Goal: Task Accomplishment & Management: Use online tool/utility

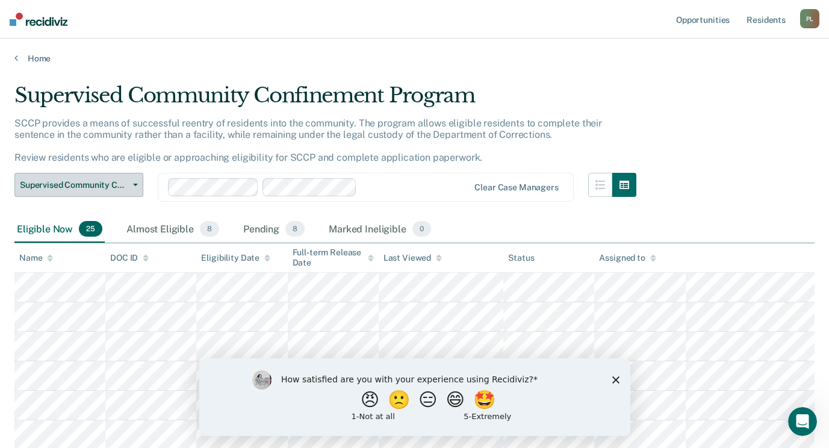
click at [136, 185] on icon "button" at bounding box center [135, 185] width 5 height 2
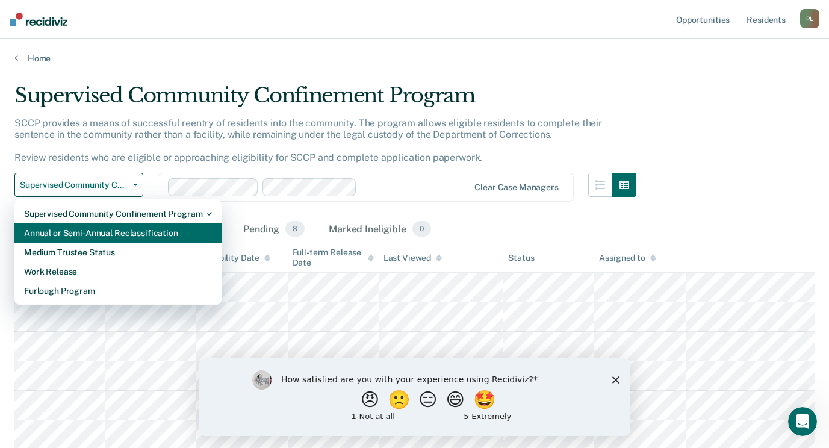
click at [117, 234] on div "Annual or Semi-Annual Reclassification" at bounding box center [118, 232] width 188 height 19
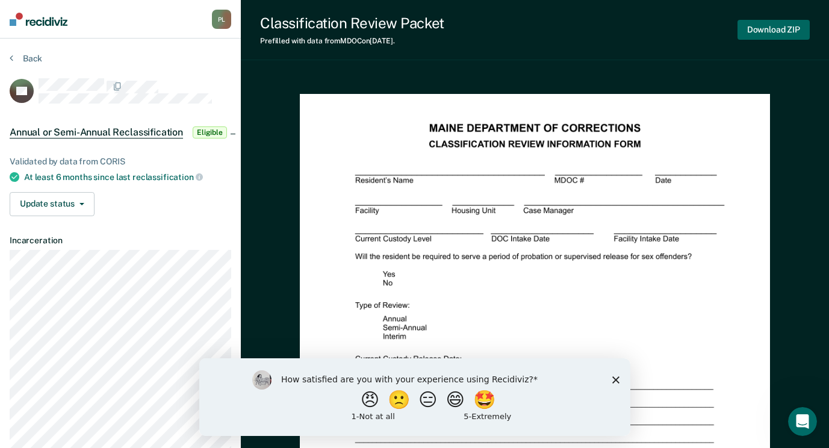
click at [761, 28] on button "Download ZIP" at bounding box center [773, 30] width 72 height 20
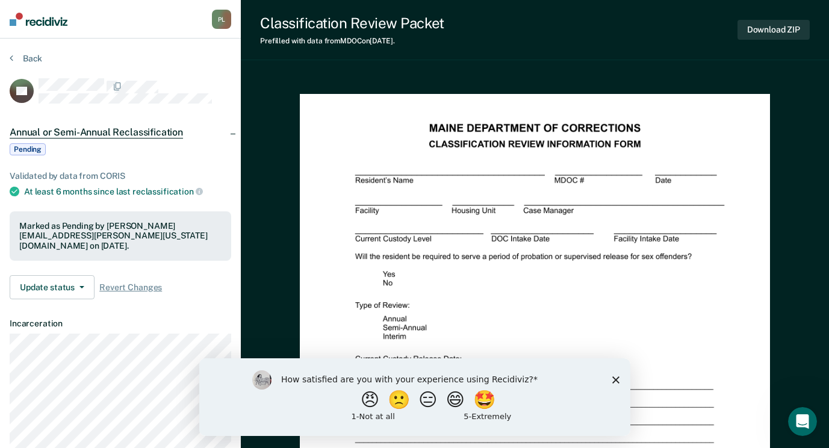
click at [613, 377] on polygon "Close survey" at bounding box center [614, 379] width 7 height 7
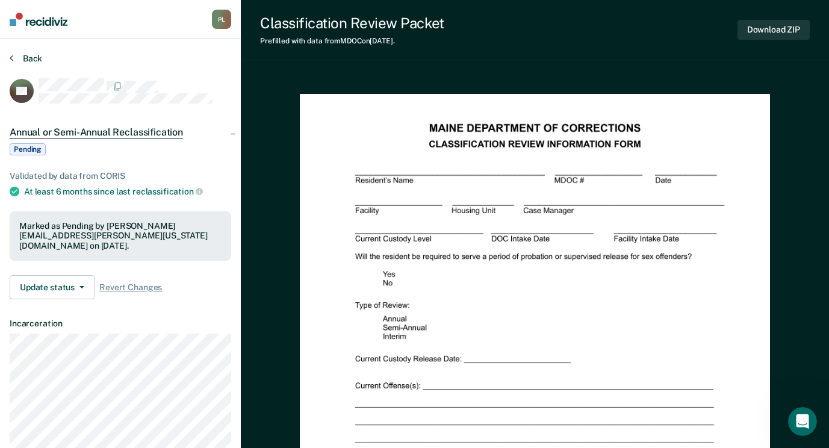
click at [22, 58] on button "Back" at bounding box center [26, 58] width 32 height 11
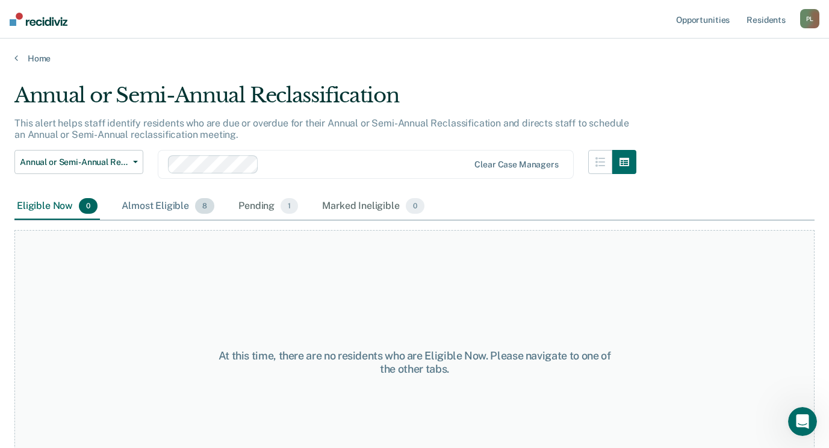
click at [175, 206] on div "Almost Eligible 8" at bounding box center [167, 206] width 97 height 26
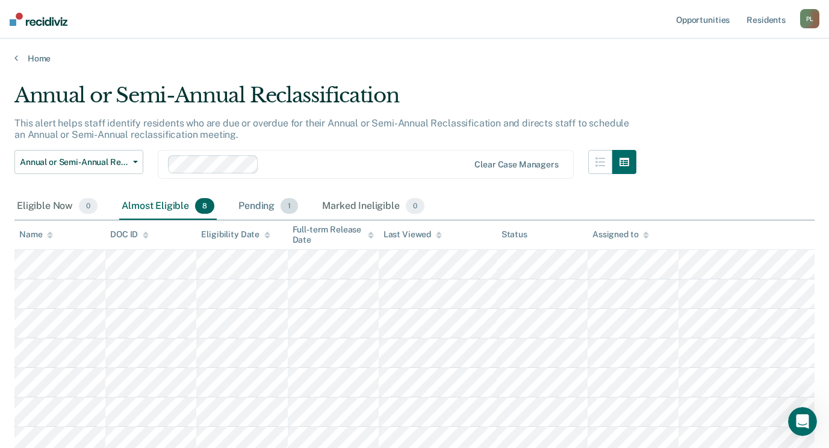
click at [268, 206] on div "Pending 1" at bounding box center [268, 206] width 64 height 26
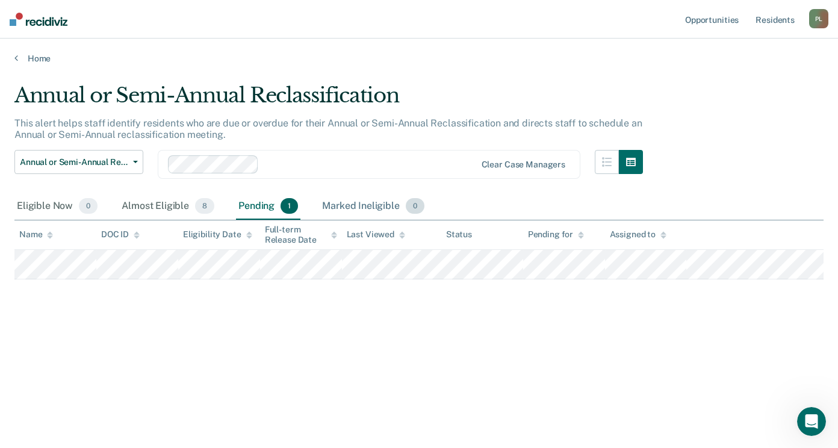
click at [376, 205] on div "Marked Ineligible 0" at bounding box center [373, 206] width 107 height 26
